Goal: Book appointment/travel/reservation

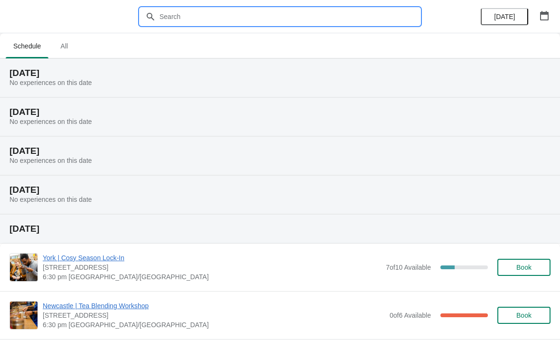
click at [362, 18] on input "text" at bounding box center [289, 16] width 261 height 17
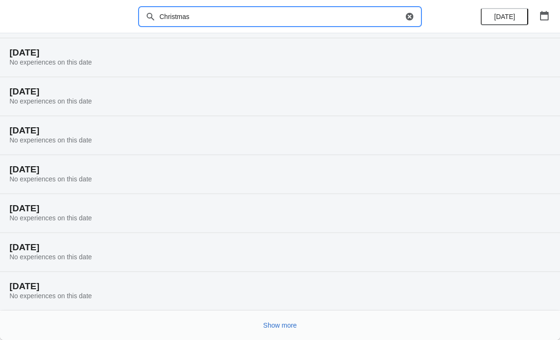
scroll to position [59, 0]
type input "Christmas"
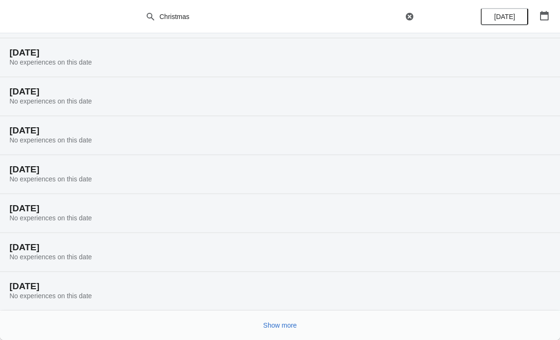
click at [287, 322] on span "Show more" at bounding box center [281, 325] width 34 height 8
click at [286, 322] on span "Show more" at bounding box center [281, 325] width 34 height 8
click at [285, 326] on span "Show more" at bounding box center [281, 325] width 34 height 8
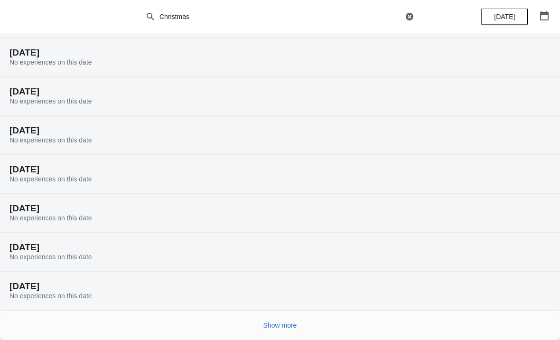
scroll to position [994, 0]
click at [291, 327] on span "Show more" at bounding box center [281, 325] width 34 height 8
click at [284, 321] on span "Show more" at bounding box center [281, 325] width 34 height 8
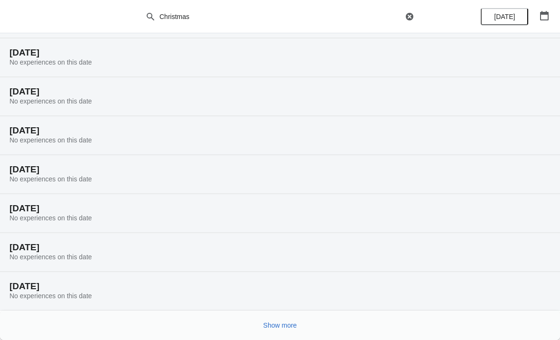
click at [299, 327] on button "Show more" at bounding box center [280, 325] width 41 height 17
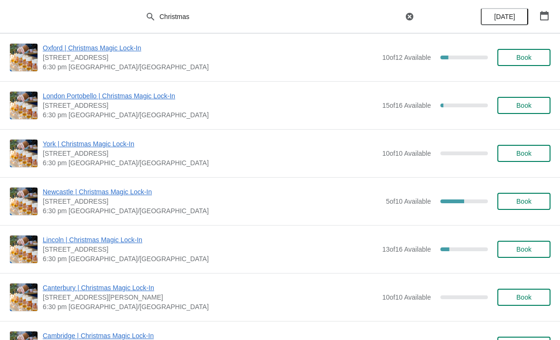
scroll to position [2703, 0]
click at [532, 198] on span "Book" at bounding box center [524, 201] width 15 height 8
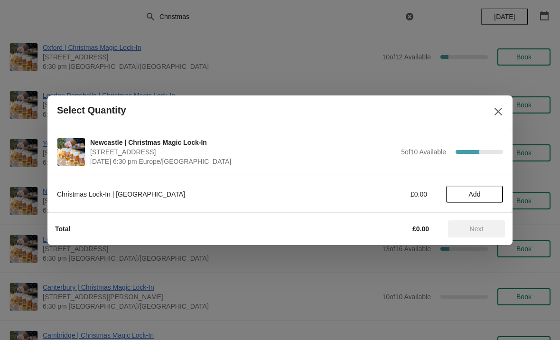
click at [479, 186] on button "Add" at bounding box center [474, 194] width 57 height 17
click at [494, 191] on icon at bounding box center [491, 194] width 10 height 10
click at [484, 227] on span "Next" at bounding box center [477, 229] width 14 height 8
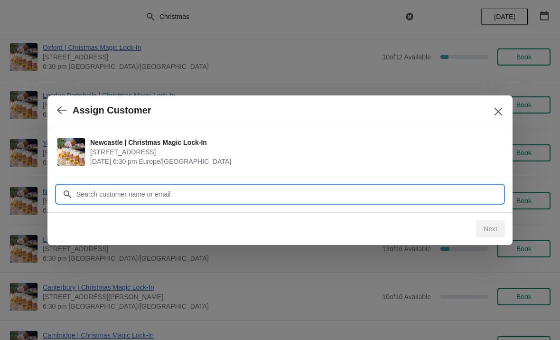
click at [242, 192] on input "Customer" at bounding box center [289, 194] width 427 height 17
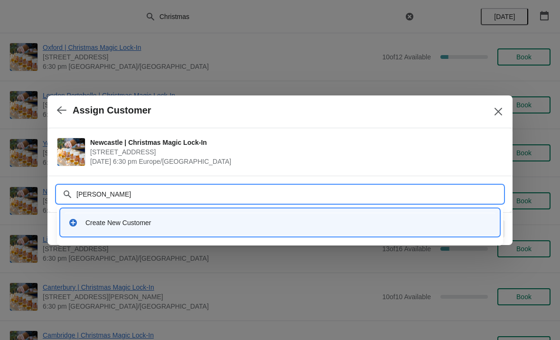
type input "Vittoria"
click at [77, 224] on icon at bounding box center [72, 222] width 9 height 9
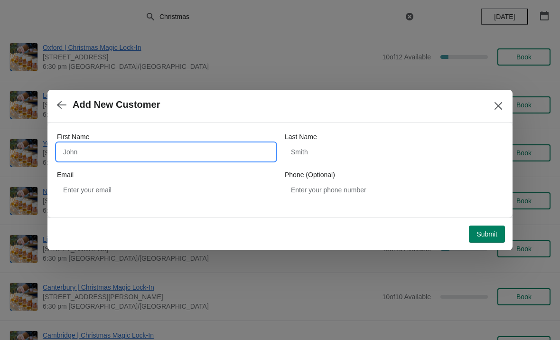
click at [202, 153] on input "First Name" at bounding box center [166, 151] width 218 height 17
type input "Vittoria"
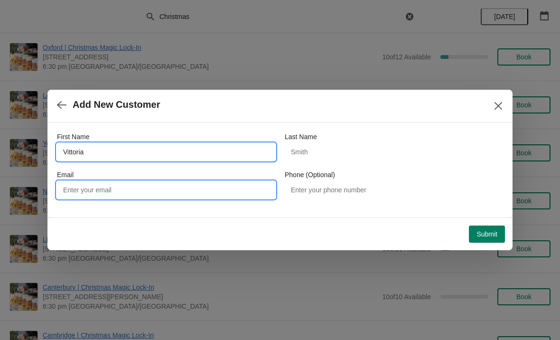
click at [208, 191] on input "Email" at bounding box center [166, 189] width 218 height 17
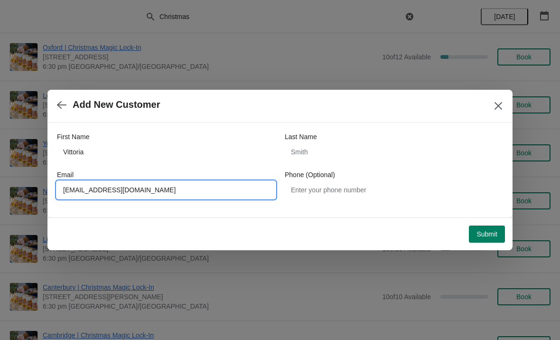
type input "[EMAIL_ADDRESS][DOMAIN_NAME]"
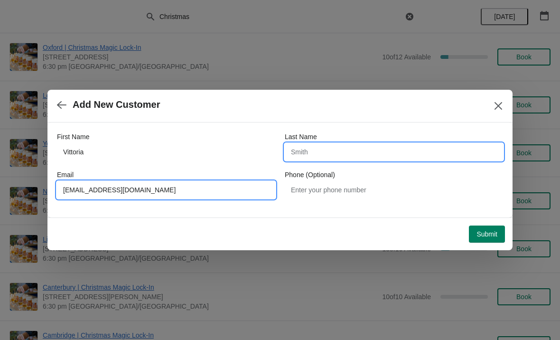
click at [367, 155] on input "Last Name" at bounding box center [394, 151] width 218 height 17
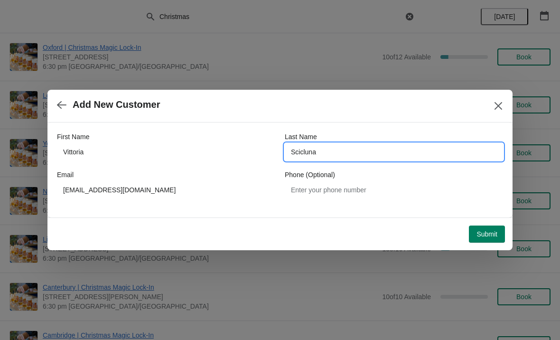
type input "Scicluna"
click at [445, 122] on div "Add New Customer" at bounding box center [279, 106] width 465 height 33
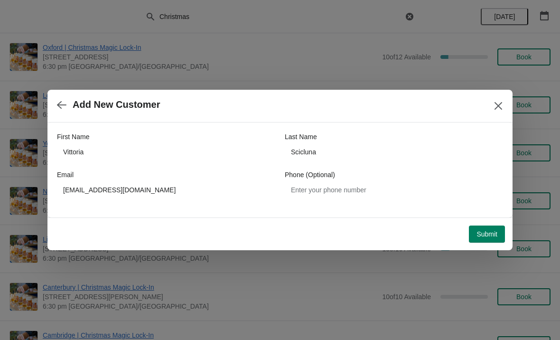
click at [490, 234] on span "Submit" at bounding box center [487, 234] width 21 height 8
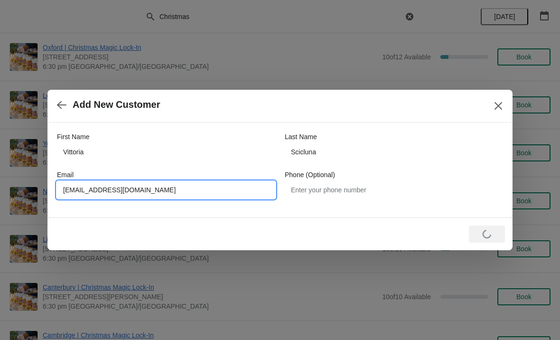
click at [89, 196] on input "[EMAIL_ADDRESS][DOMAIN_NAME]" at bounding box center [166, 189] width 218 height 17
click at [91, 191] on input "[EMAIL_ADDRESS][DOMAIN_NAME]" at bounding box center [166, 189] width 218 height 17
click at [381, 235] on div "Loading Submit" at bounding box center [278, 232] width 454 height 21
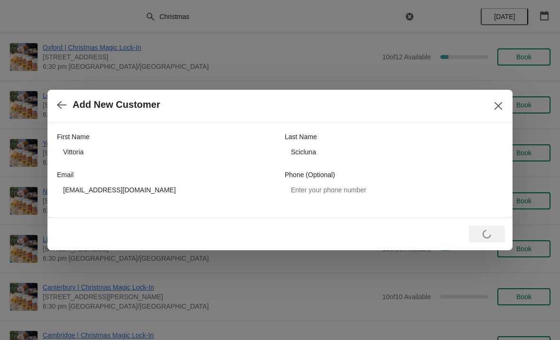
click at [502, 108] on icon "Close" at bounding box center [498, 105] width 9 height 9
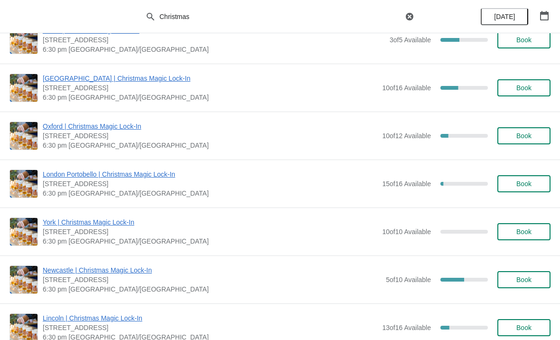
scroll to position [2620, 0]
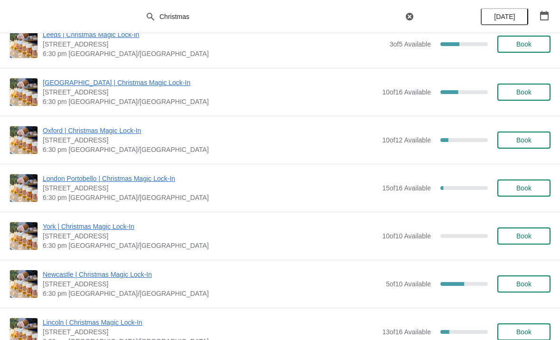
click at [523, 280] on span "Book" at bounding box center [524, 284] width 15 height 8
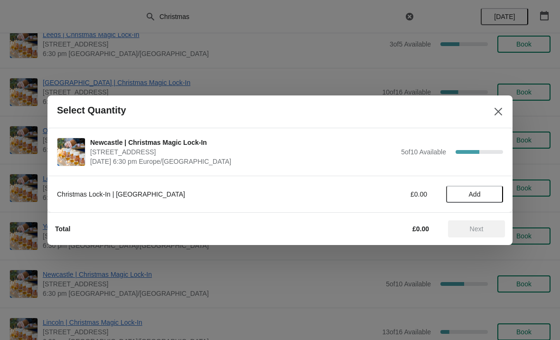
click at [476, 196] on span "Add" at bounding box center [475, 194] width 12 height 8
click at [495, 196] on icon at bounding box center [491, 194] width 10 height 10
click at [479, 230] on span "Next" at bounding box center [477, 229] width 14 height 8
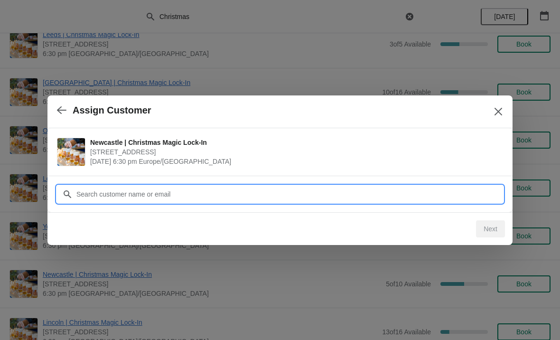
click at [372, 190] on input "Customer" at bounding box center [289, 194] width 427 height 17
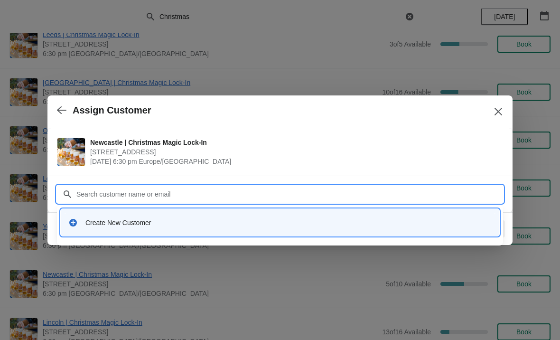
click at [137, 221] on div "Create New Customer" at bounding box center [288, 222] width 406 height 9
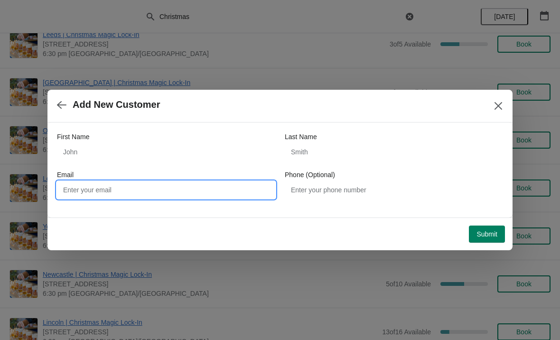
click at [219, 198] on input "Email" at bounding box center [166, 189] width 218 height 17
click at [170, 193] on input "Email" at bounding box center [166, 189] width 218 height 17
paste input "[EMAIL_ADDRESS][DOMAIN_NAME]"
type input "[EMAIL_ADDRESS][DOMAIN_NAME]"
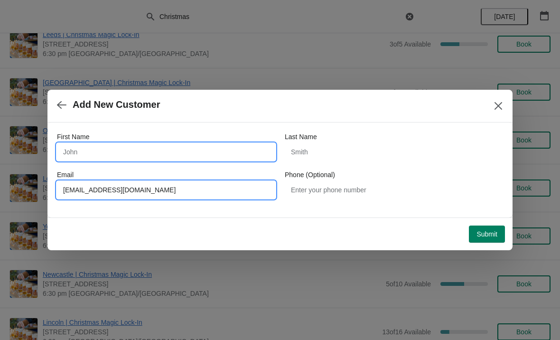
click at [137, 151] on input "First Name" at bounding box center [166, 151] width 218 height 17
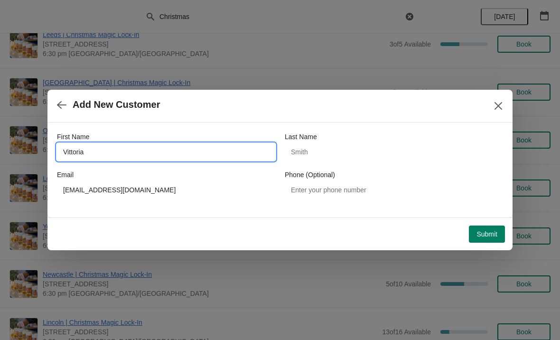
type input "Vittoria"
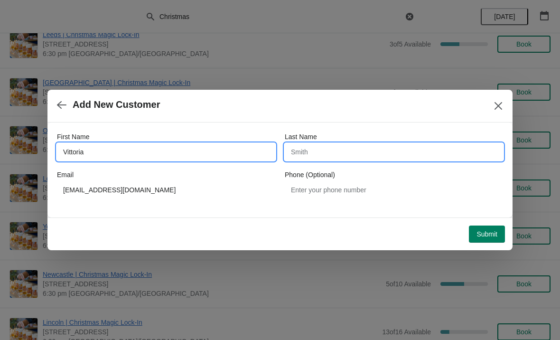
click at [352, 156] on input "Last Name" at bounding box center [394, 151] width 218 height 17
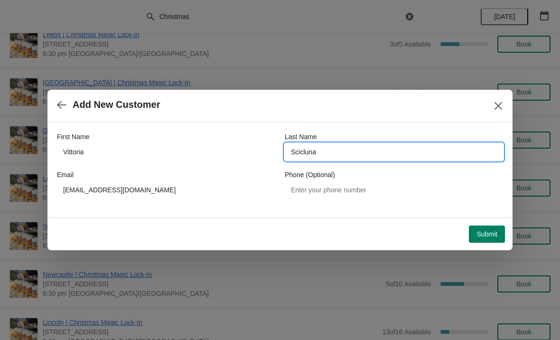
type input "Scicluna"
click at [490, 236] on span "Submit" at bounding box center [487, 234] width 21 height 8
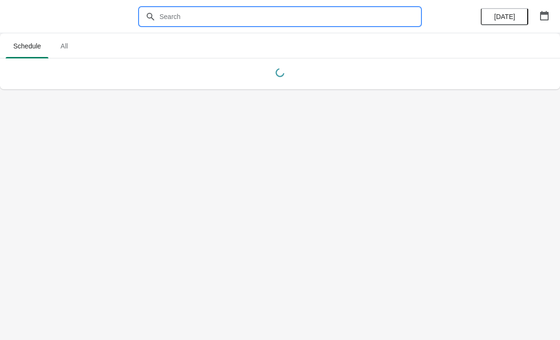
click at [338, 17] on input "text" at bounding box center [289, 16] width 261 height 17
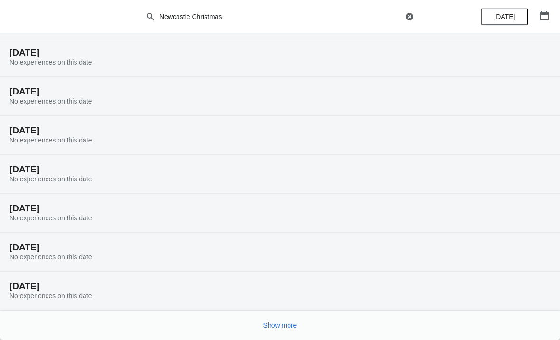
scroll to position [59, 0]
click at [284, 325] on span "Show more" at bounding box center [281, 325] width 34 height 8
click at [285, 325] on span "Show more" at bounding box center [281, 325] width 34 height 8
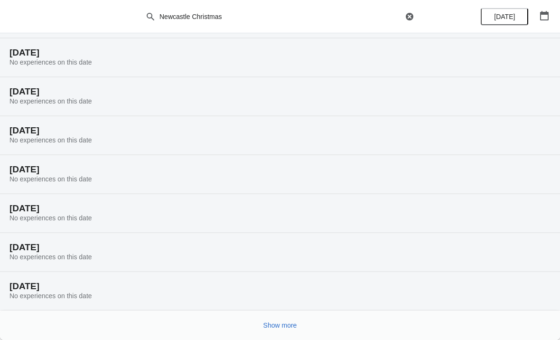
click at [286, 327] on span "Show more" at bounding box center [281, 325] width 34 height 8
click at [285, 325] on span "Show more" at bounding box center [281, 325] width 34 height 8
click at [288, 326] on span "Show more" at bounding box center [281, 325] width 34 height 8
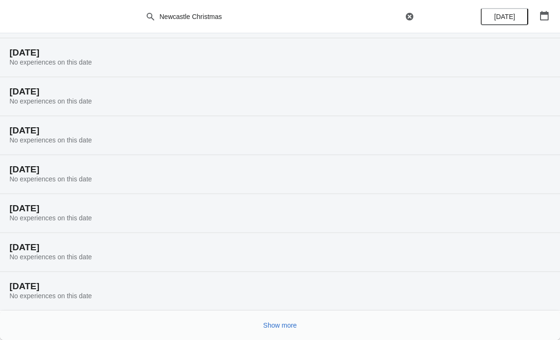
scroll to position [1617, 0]
click at [286, 326] on span "Show more" at bounding box center [281, 325] width 34 height 8
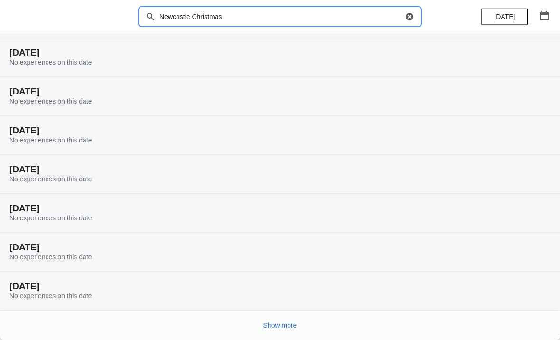
click at [174, 14] on input "Newcastle Christmas" at bounding box center [281, 16] width 244 height 17
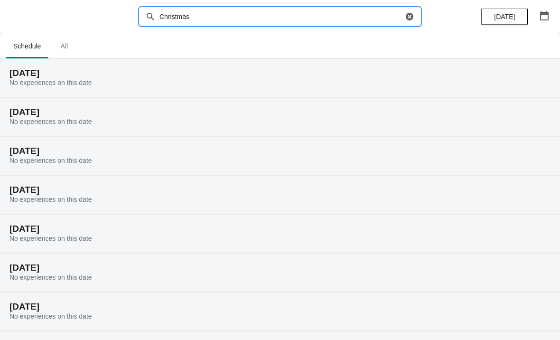
type input "Christmas"
click at [547, 13] on icon "button" at bounding box center [544, 15] width 9 height 9
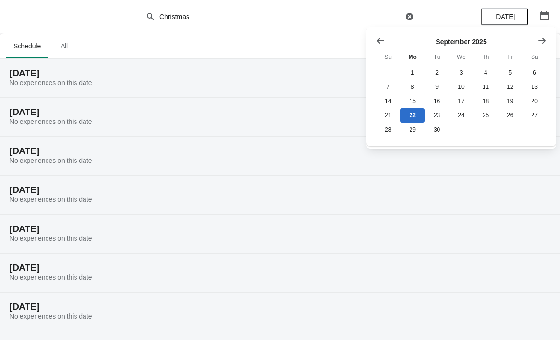
click at [538, 46] on button "Show next month, October 2025" at bounding box center [542, 40] width 17 height 17
click at [540, 42] on icon "Show next month, November 2025" at bounding box center [541, 40] width 9 height 9
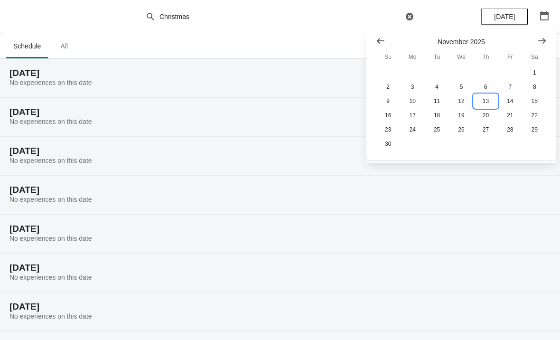
click at [490, 102] on button "13" at bounding box center [486, 101] width 24 height 14
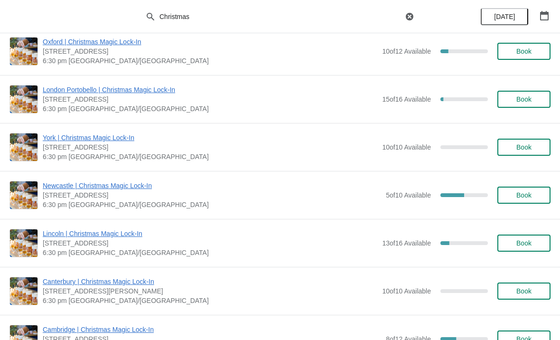
scroll to position [651, 0]
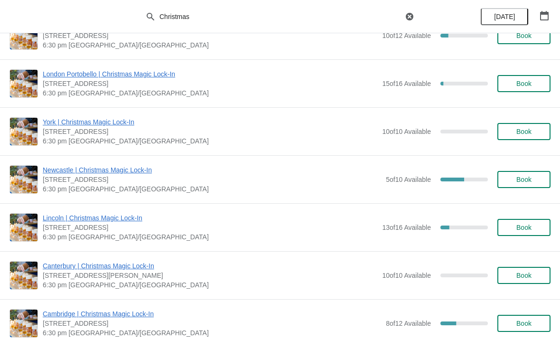
click at [528, 180] on span "Book" at bounding box center [524, 180] width 15 height 8
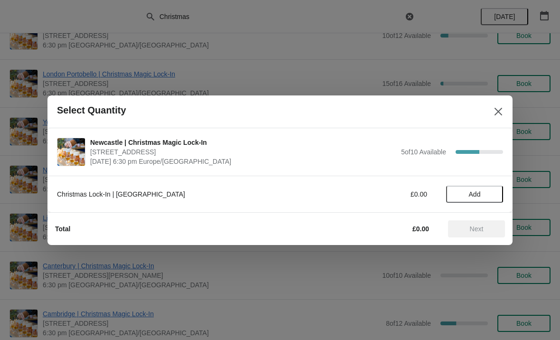
click at [481, 193] on span "Add" at bounding box center [475, 194] width 40 height 8
click at [471, 195] on div "1" at bounding box center [474, 194] width 57 height 10
click at [490, 189] on icon at bounding box center [491, 194] width 10 height 10
click at [480, 231] on span "Next" at bounding box center [477, 229] width 14 height 8
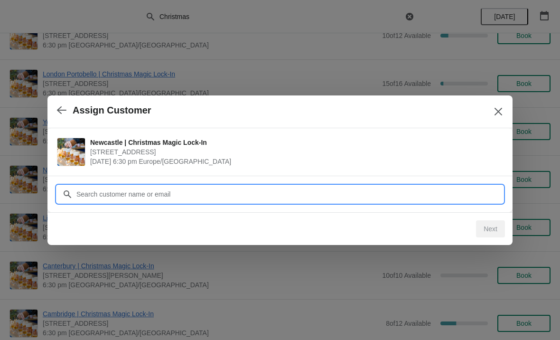
click at [265, 199] on input "Customer" at bounding box center [289, 194] width 427 height 17
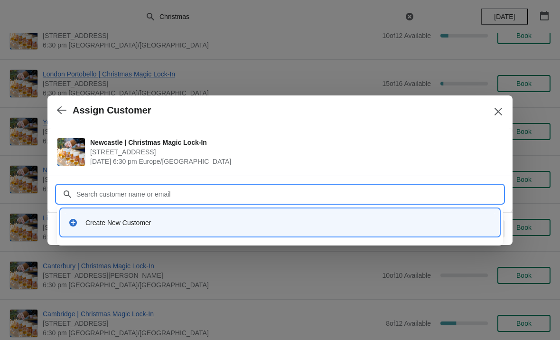
click at [236, 193] on input "Customer" at bounding box center [289, 194] width 427 height 17
paste input "[EMAIL_ADDRESS][DOMAIN_NAME]"
type input "[EMAIL_ADDRESS][DOMAIN_NAME]"
click at [124, 218] on div "Create New Customer" at bounding box center [288, 222] width 406 height 9
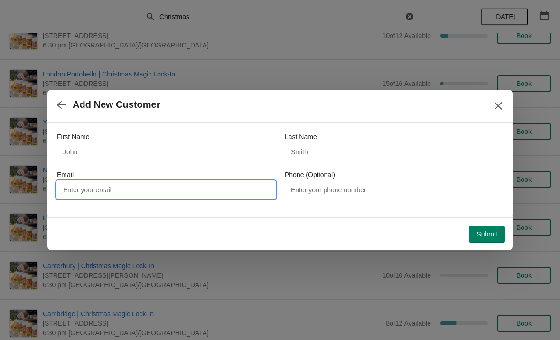
click at [203, 186] on input "Email" at bounding box center [166, 189] width 218 height 17
click at [194, 190] on input "Email" at bounding box center [166, 189] width 218 height 17
paste input "[EMAIL_ADDRESS][DOMAIN_NAME]"
type input "[EMAIL_ADDRESS][DOMAIN_NAME]"
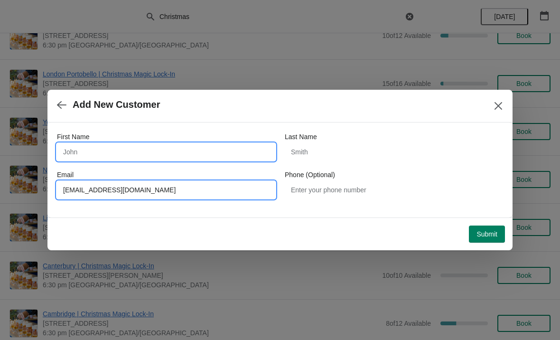
click at [147, 151] on input "First Name" at bounding box center [166, 151] width 218 height 17
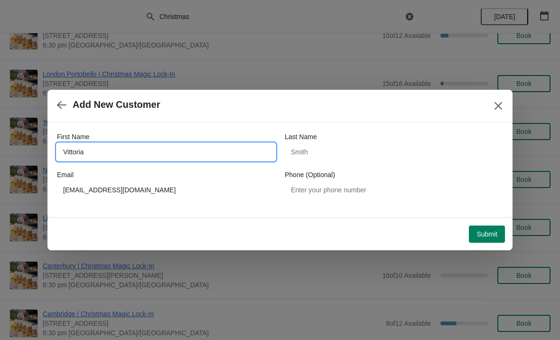
type input "Vittoria"
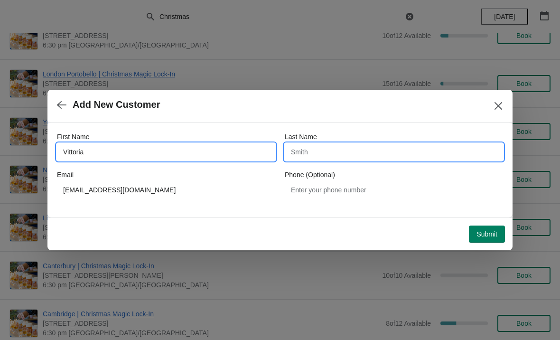
click at [356, 153] on input "Last Name" at bounding box center [394, 151] width 218 height 17
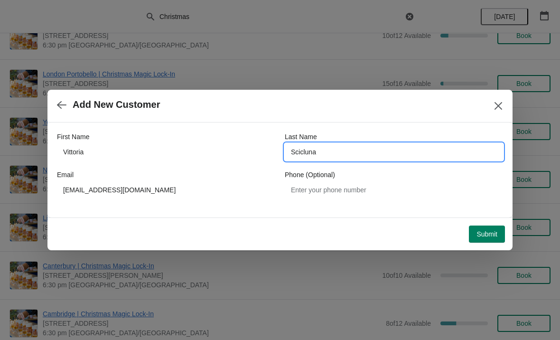
type input "Scicluna"
click at [490, 230] on span "Submit" at bounding box center [487, 234] width 21 height 8
